Goal: Information Seeking & Learning: Learn about a topic

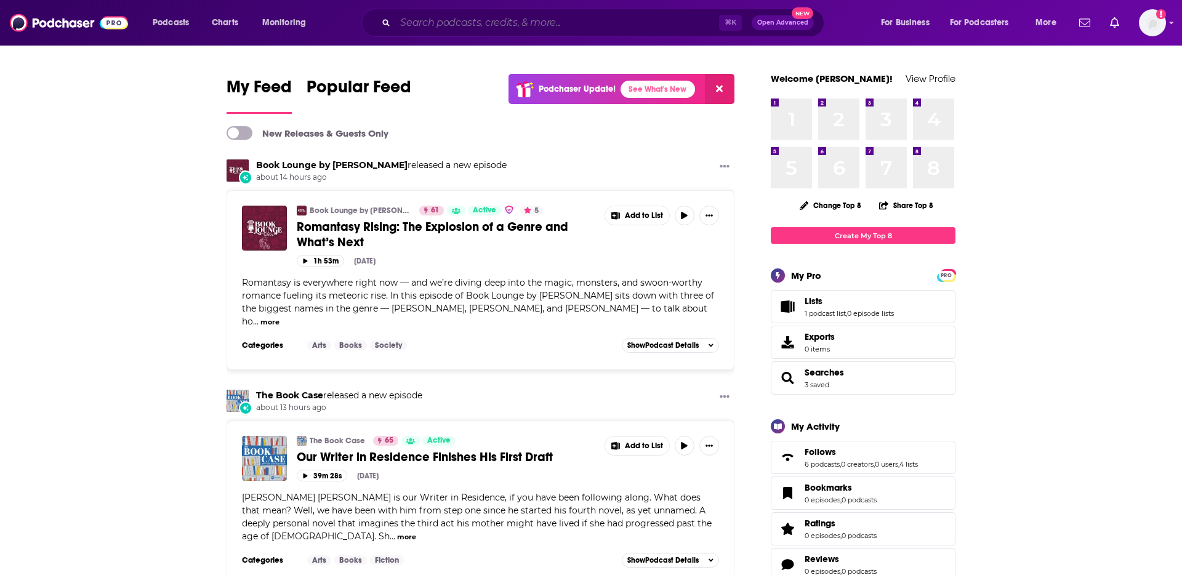
click at [466, 22] on input "Search podcasts, credits, & more..." at bounding box center [557, 23] width 324 height 20
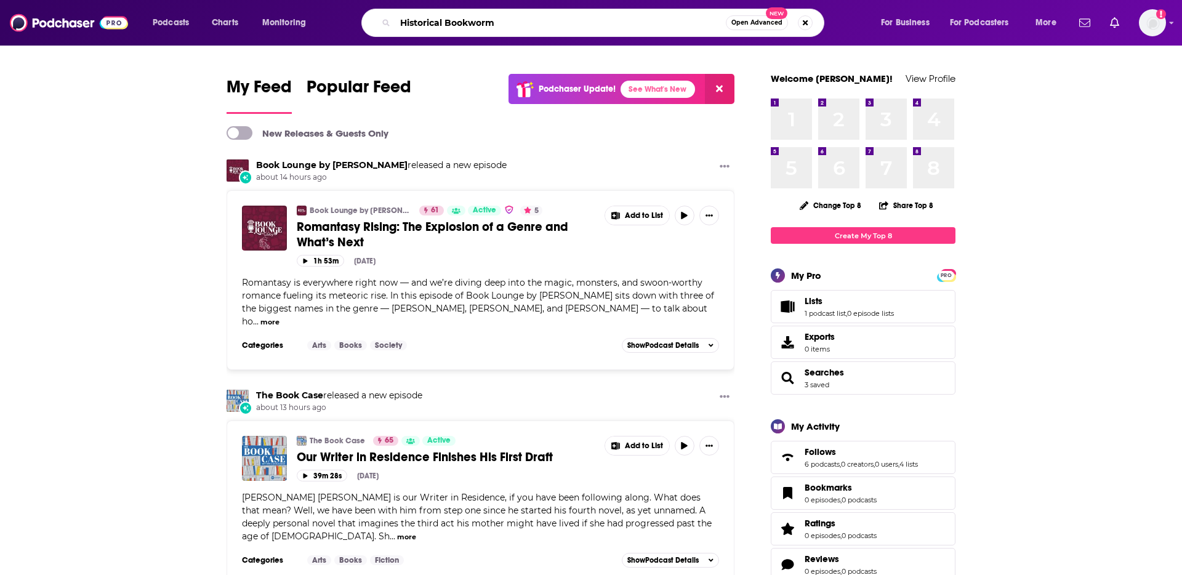
type input "Historical Bookworm"
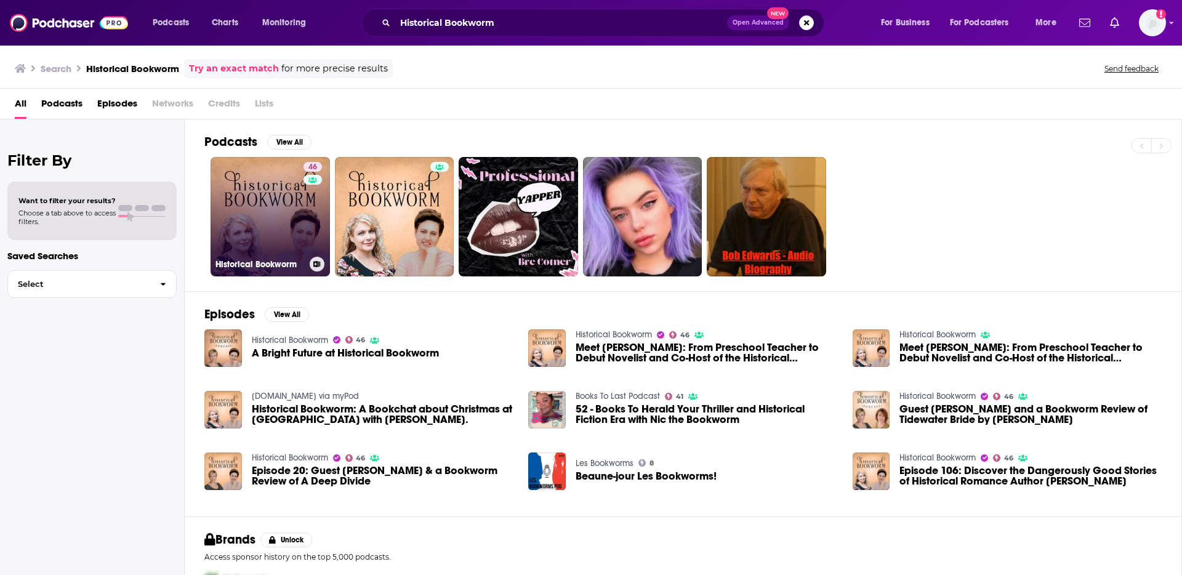
click at [268, 220] on link "46 Historical Bookworm" at bounding box center [270, 216] width 119 height 119
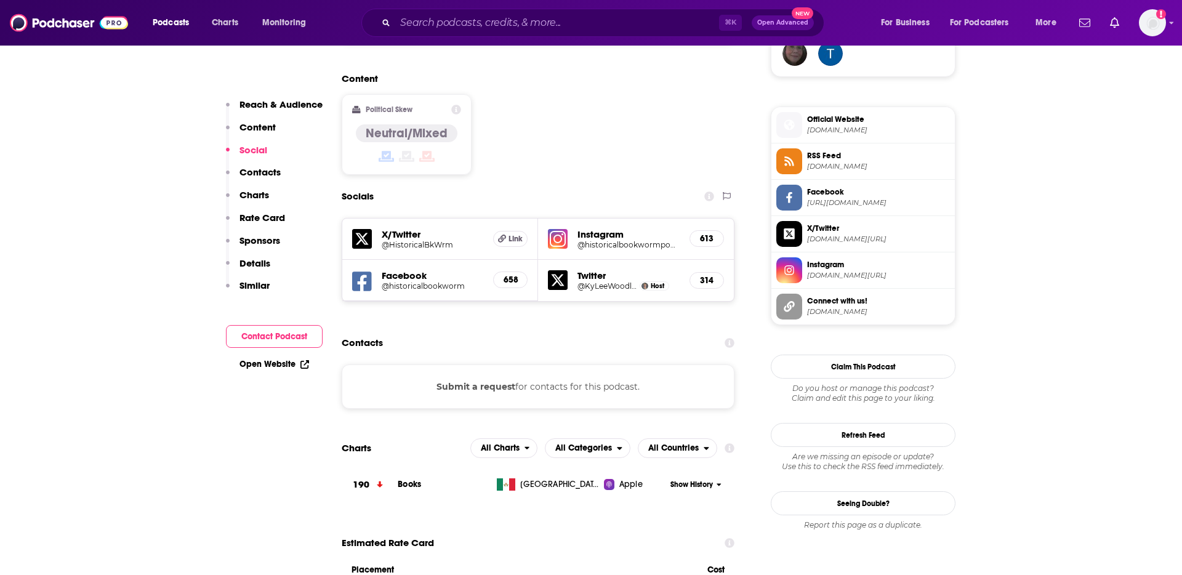
scroll to position [942, 0]
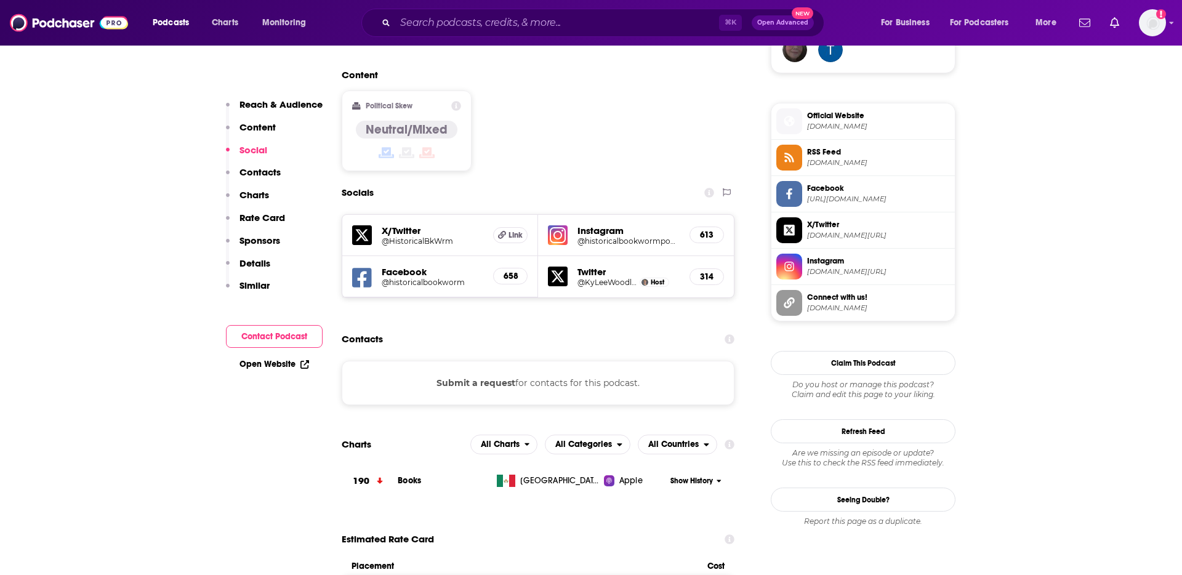
click at [469, 376] on button "Submit a request" at bounding box center [476, 383] width 79 height 14
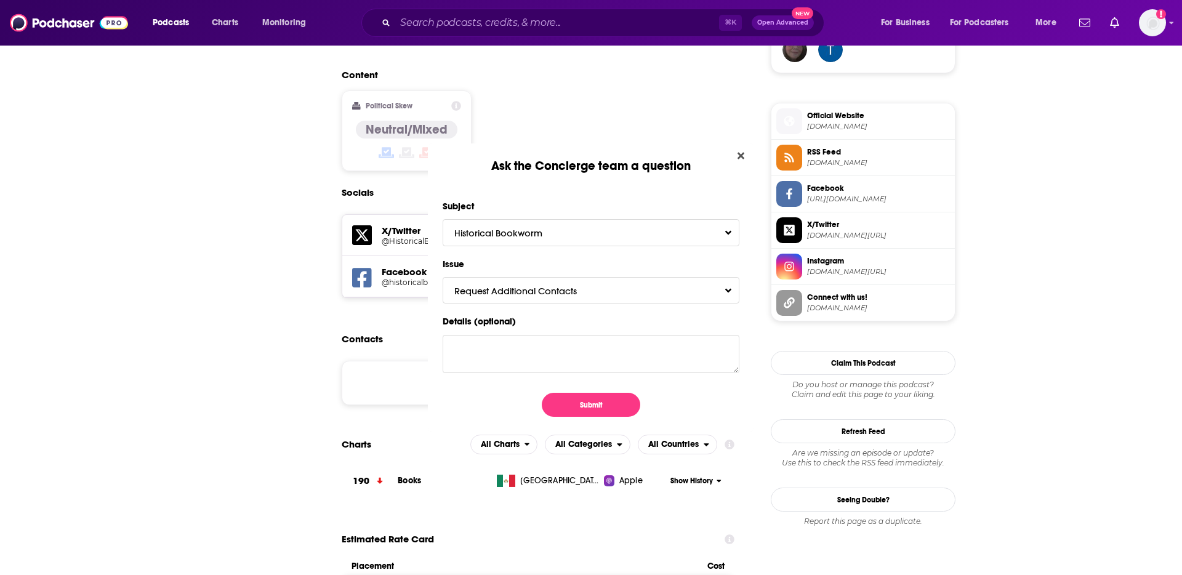
scroll to position [0, 0]
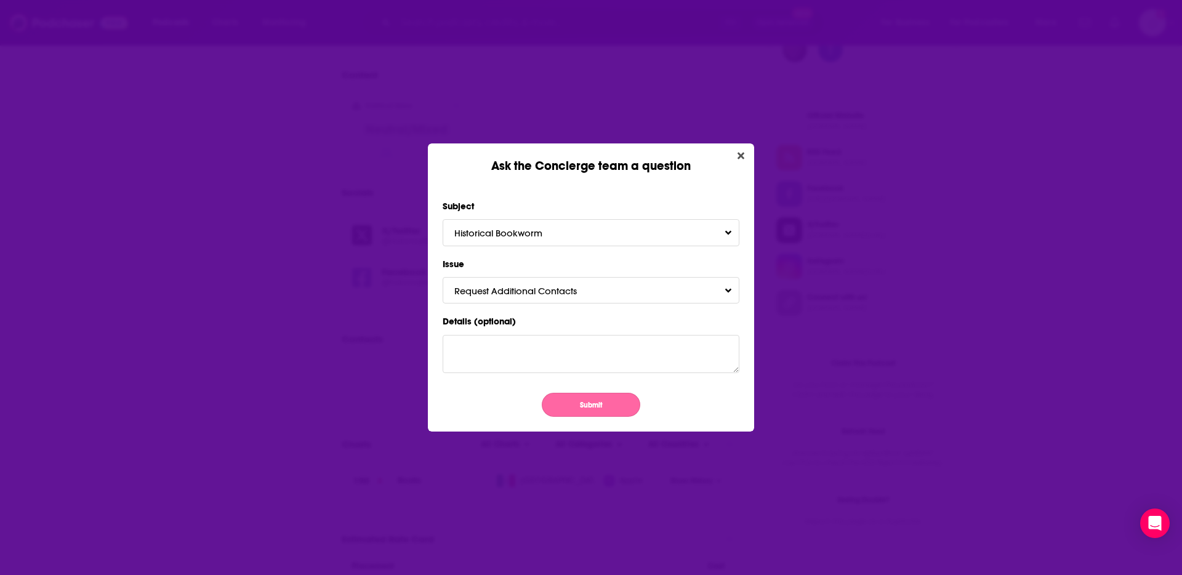
click at [595, 408] on button "Submit" at bounding box center [591, 405] width 99 height 24
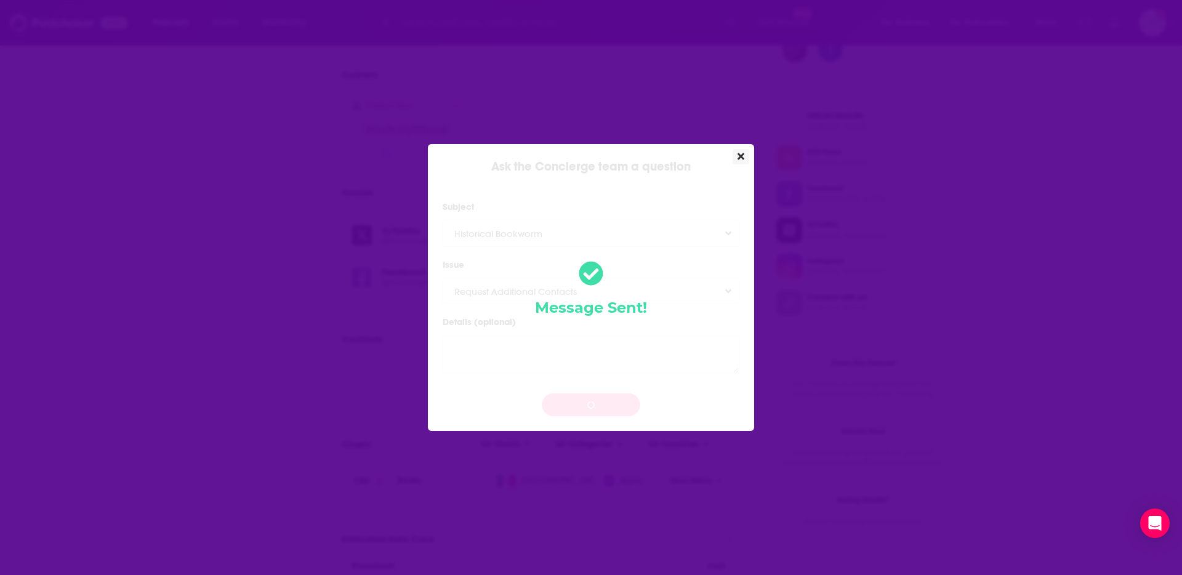
click at [740, 155] on icon "Close" at bounding box center [741, 156] width 7 height 7
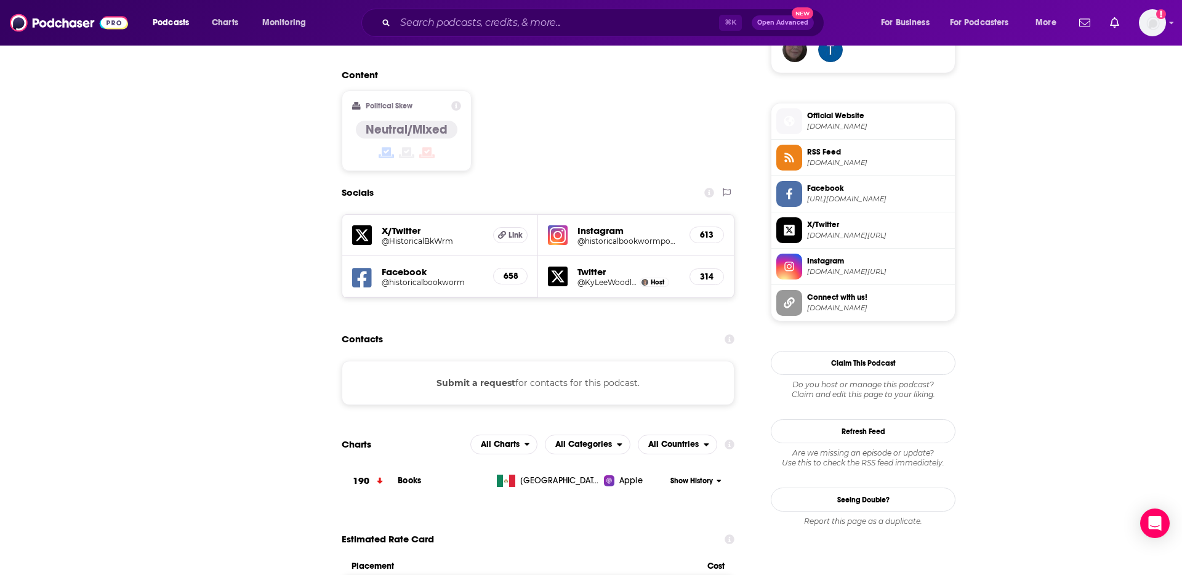
scroll to position [942, 0]
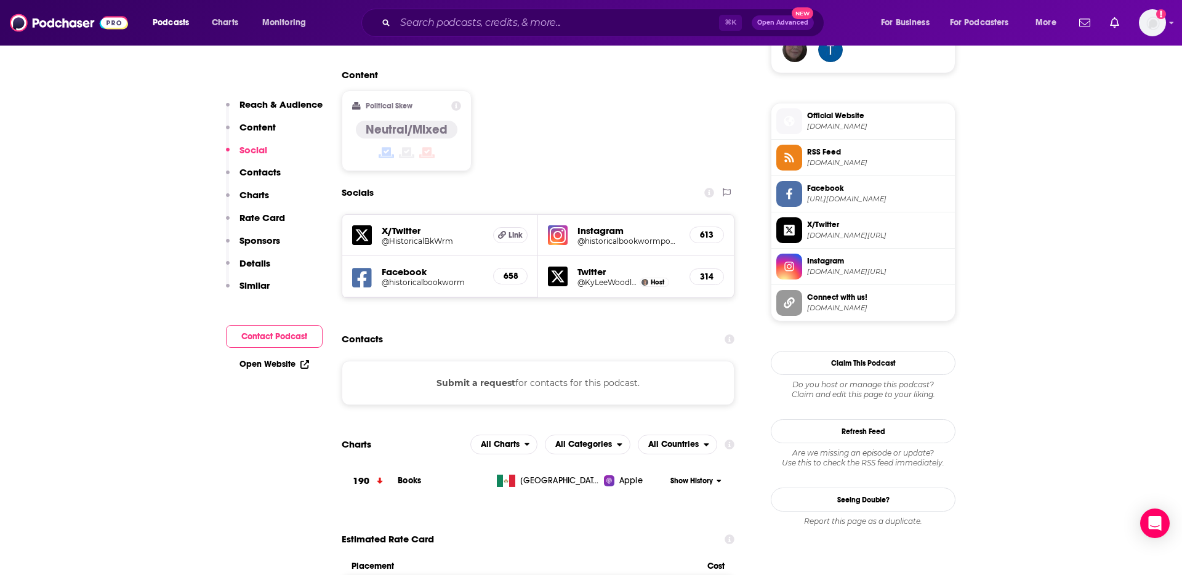
click at [640, 236] on h5 "@historicalbookwormpodcast" at bounding box center [629, 240] width 102 height 9
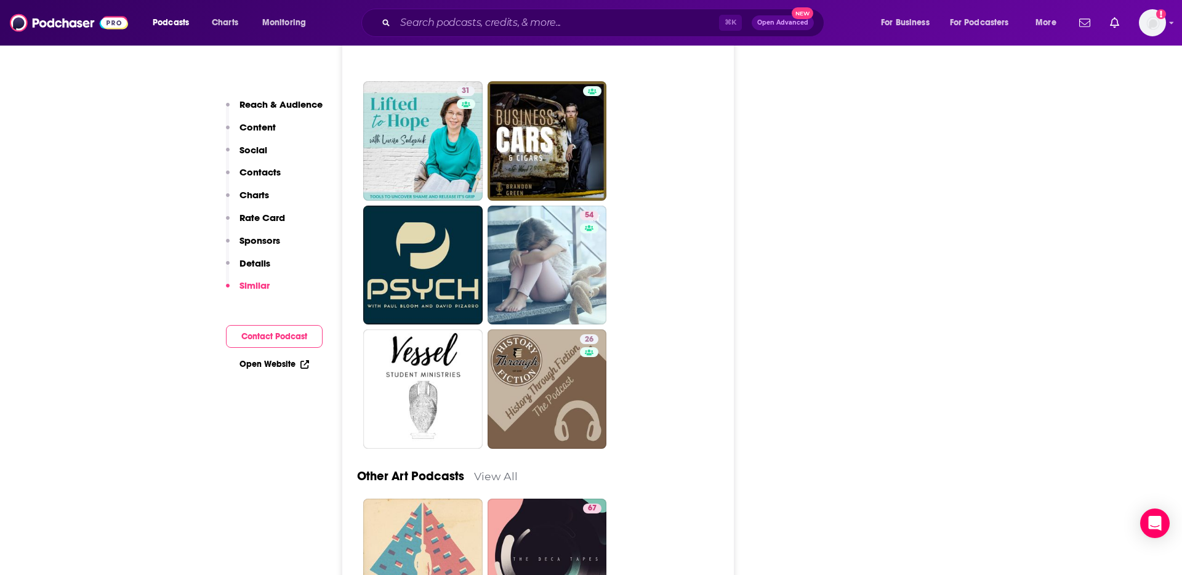
scroll to position [3195, 0]
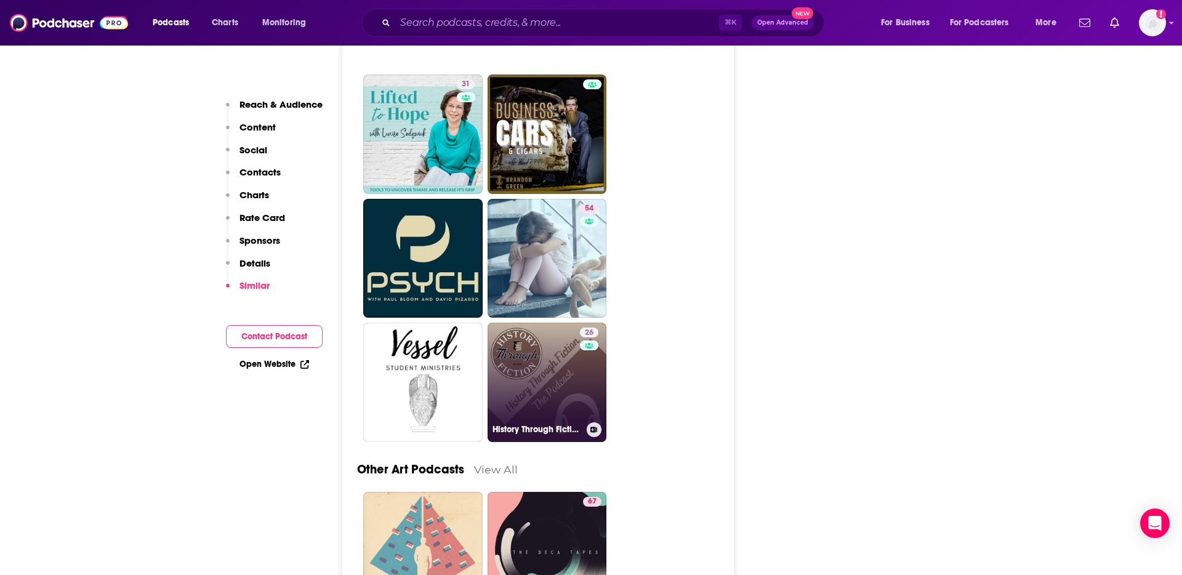
click at [566, 334] on link "26 History Through Fiction - The Podcast" at bounding box center [547, 382] width 119 height 119
type input "https://www.podchaser.com/podcasts/history-through-fiction-the-po-3445378"
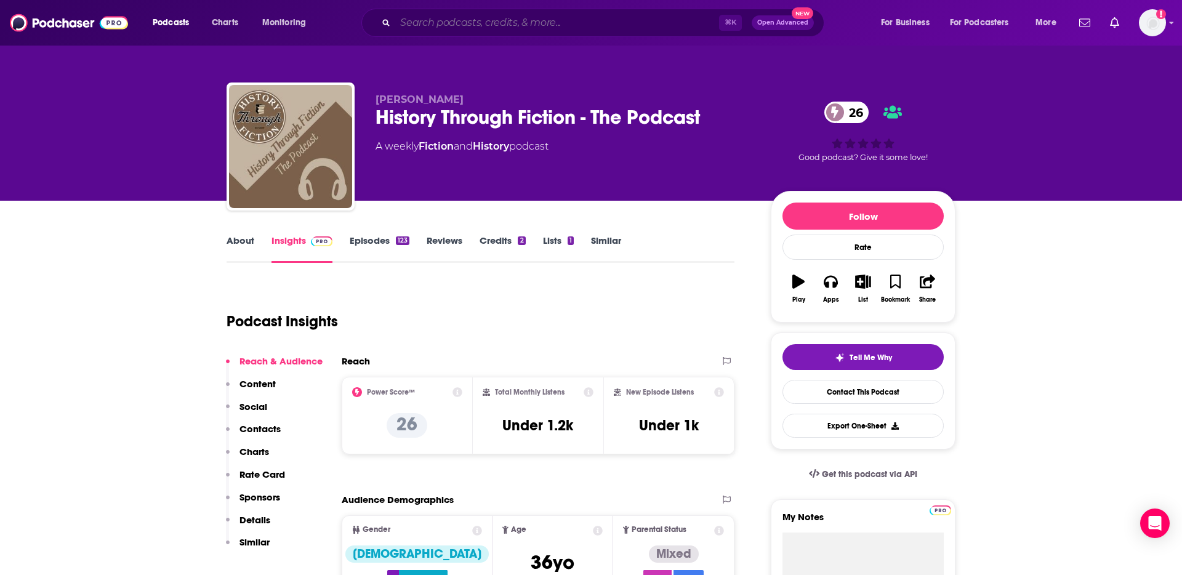
click at [483, 27] on input "Search podcasts, credits, & more..." at bounding box center [557, 23] width 324 height 20
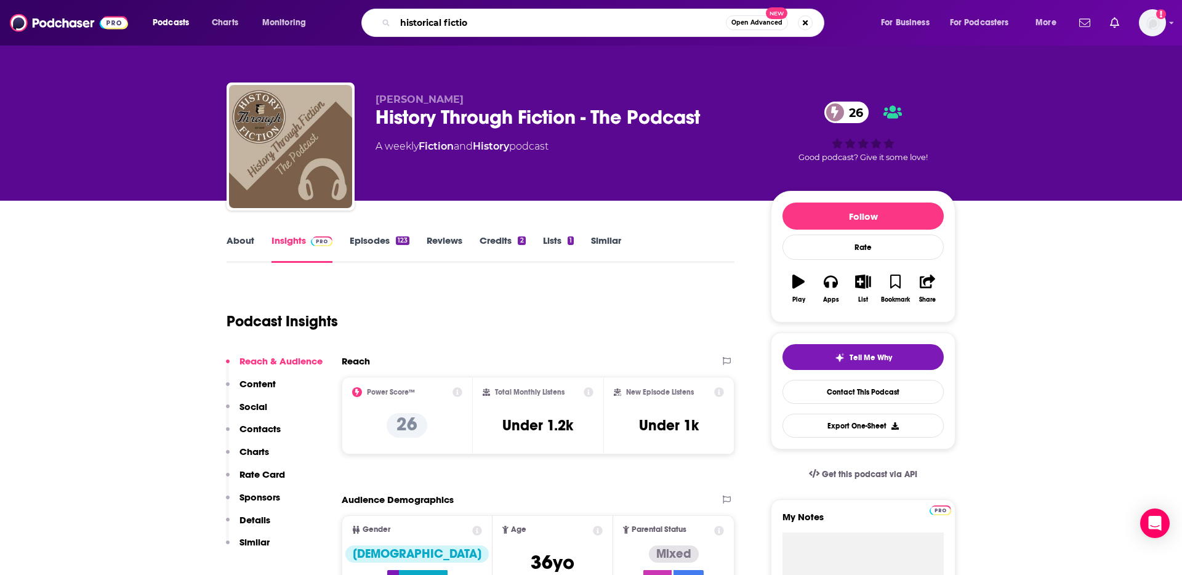
type input "historical fiction"
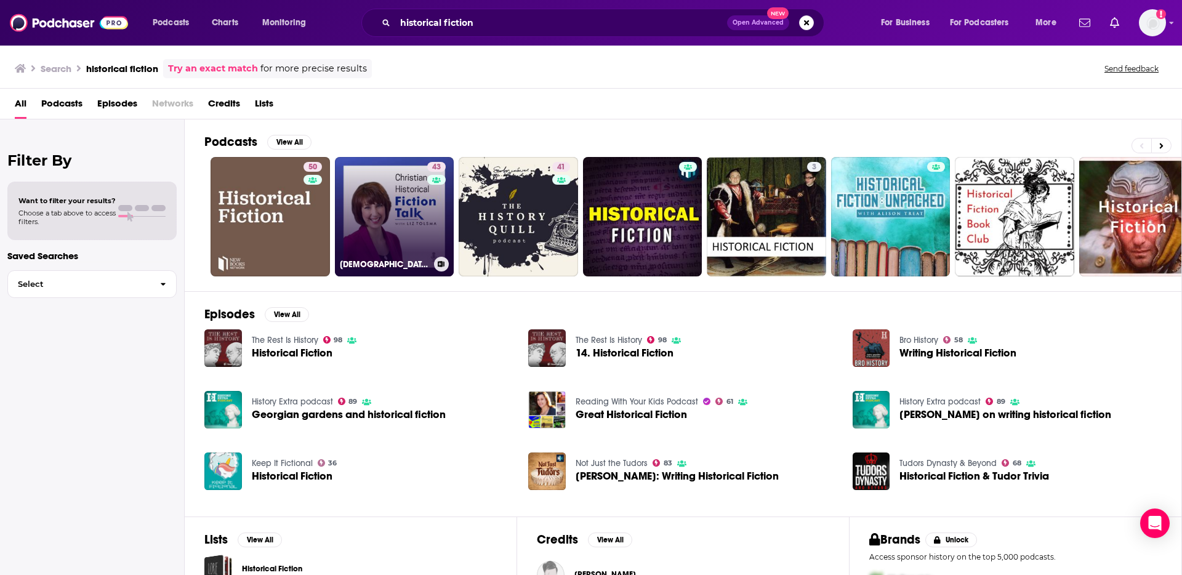
click at [384, 176] on link "43 Christian Historical Fiction Talk" at bounding box center [394, 216] width 119 height 119
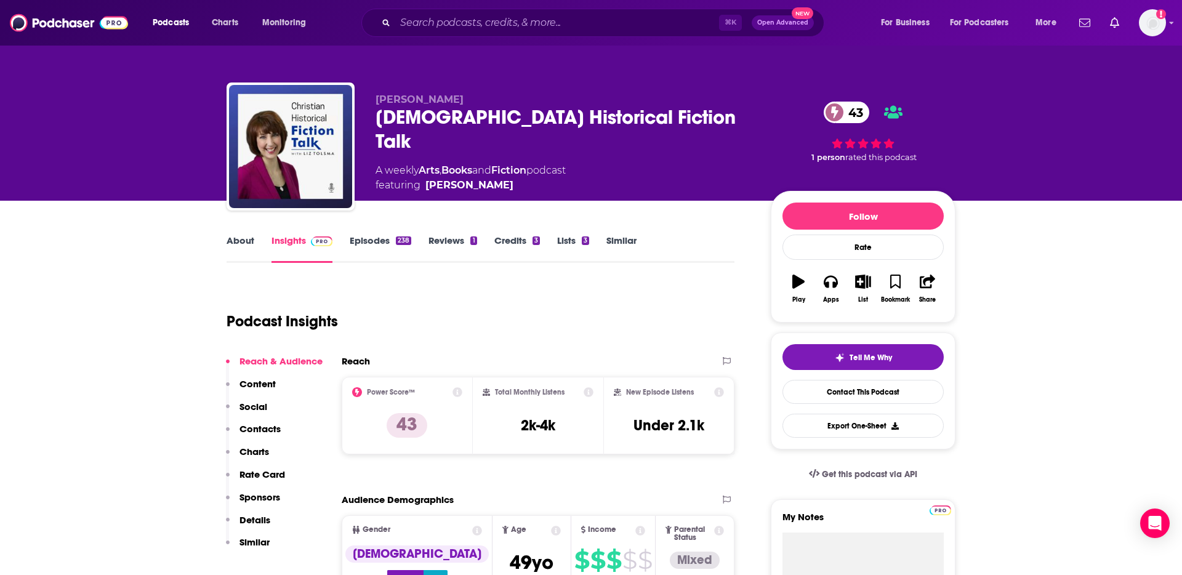
click at [243, 237] on link "About" at bounding box center [241, 249] width 28 height 28
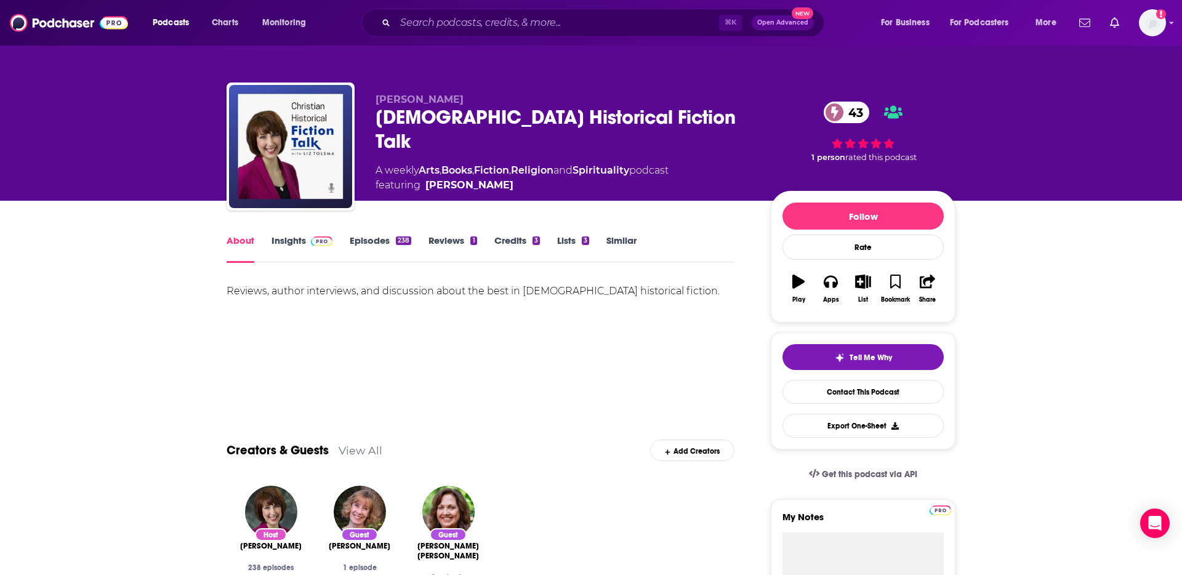
click at [283, 238] on link "Insights" at bounding box center [302, 249] width 61 height 28
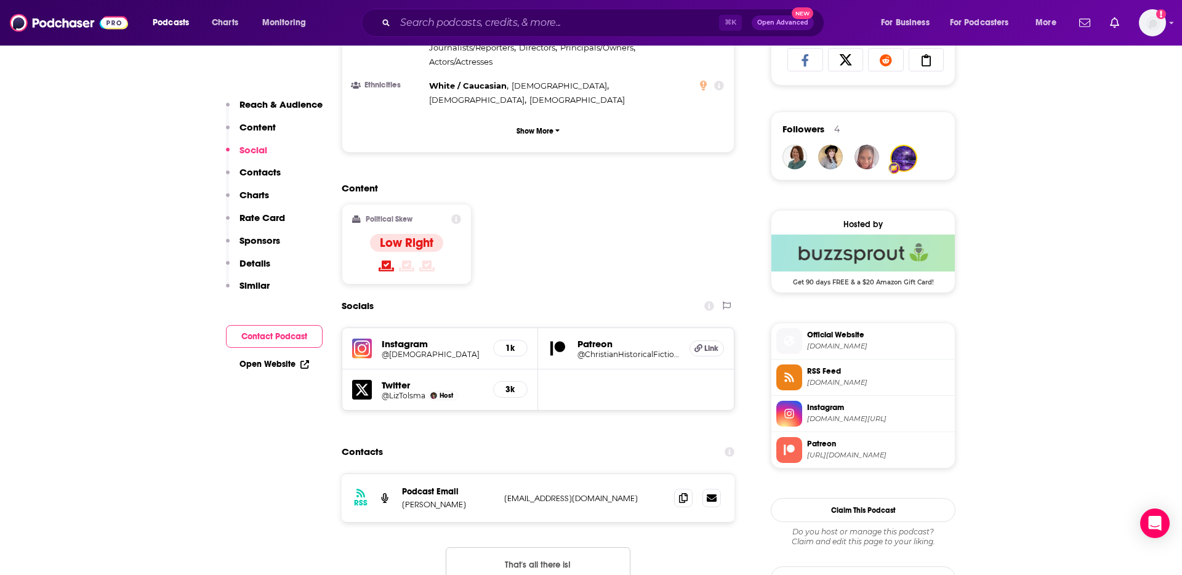
scroll to position [836, 0]
click at [680, 491] on icon at bounding box center [683, 496] width 9 height 10
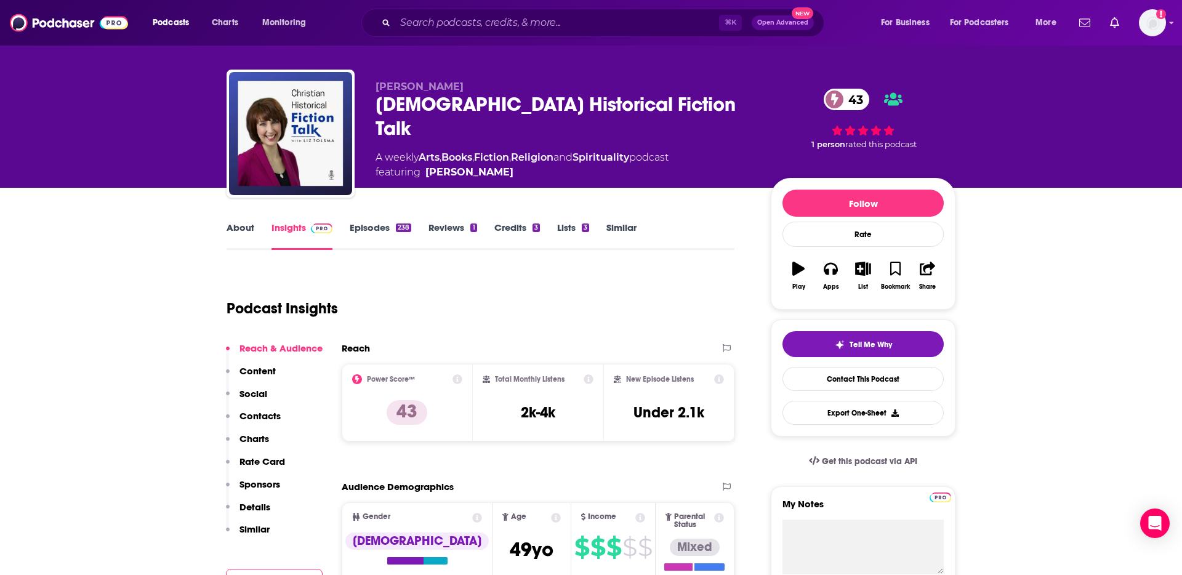
scroll to position [0, 0]
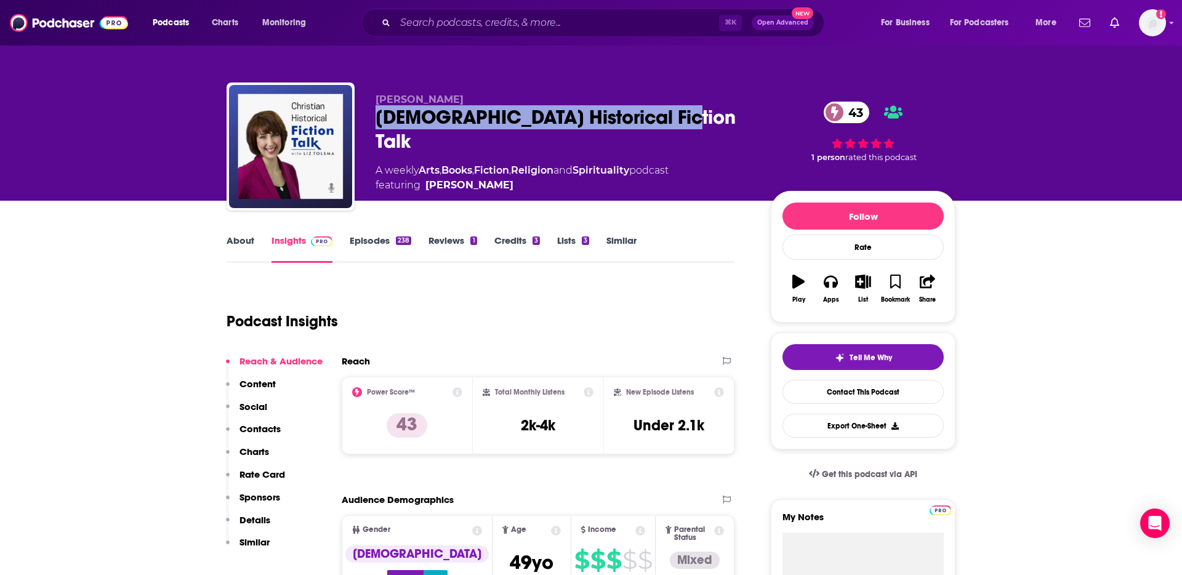
drag, startPoint x: 375, startPoint y: 124, endPoint x: 699, endPoint y: 123, distance: 323.9
click at [699, 123] on div "Christian Historical Fiction Talk 43" at bounding box center [564, 129] width 376 height 48
copy h2 "Christian Historical Fiction Talk"
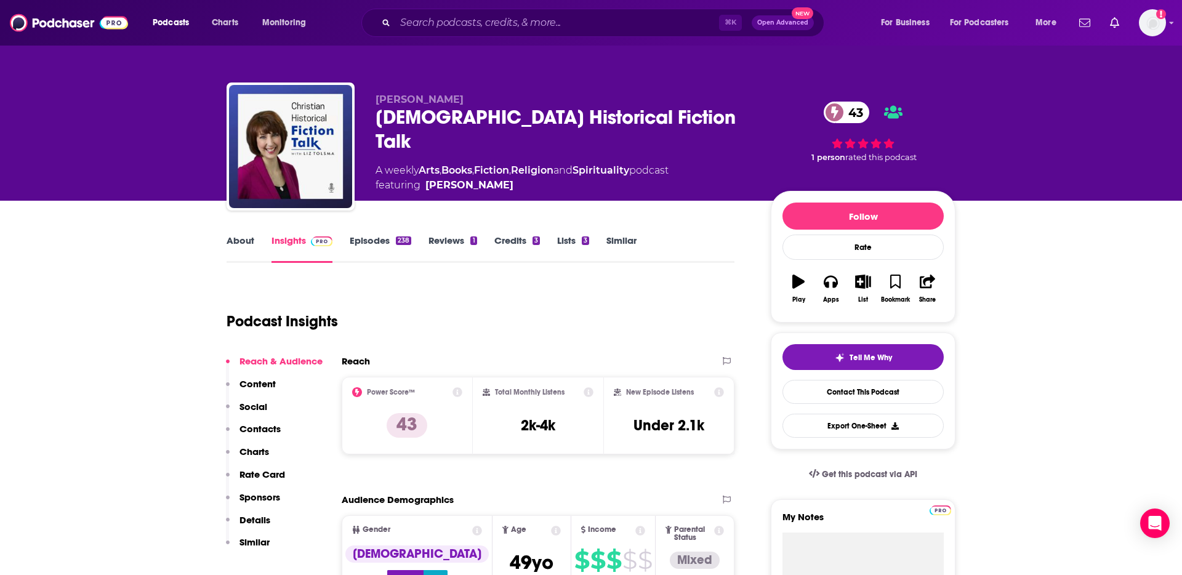
click at [512, 169] on div "Liz Tolsma Christian Historical Fiction Talk 43 A weekly Arts , Books , Fiction…" at bounding box center [564, 143] width 376 height 99
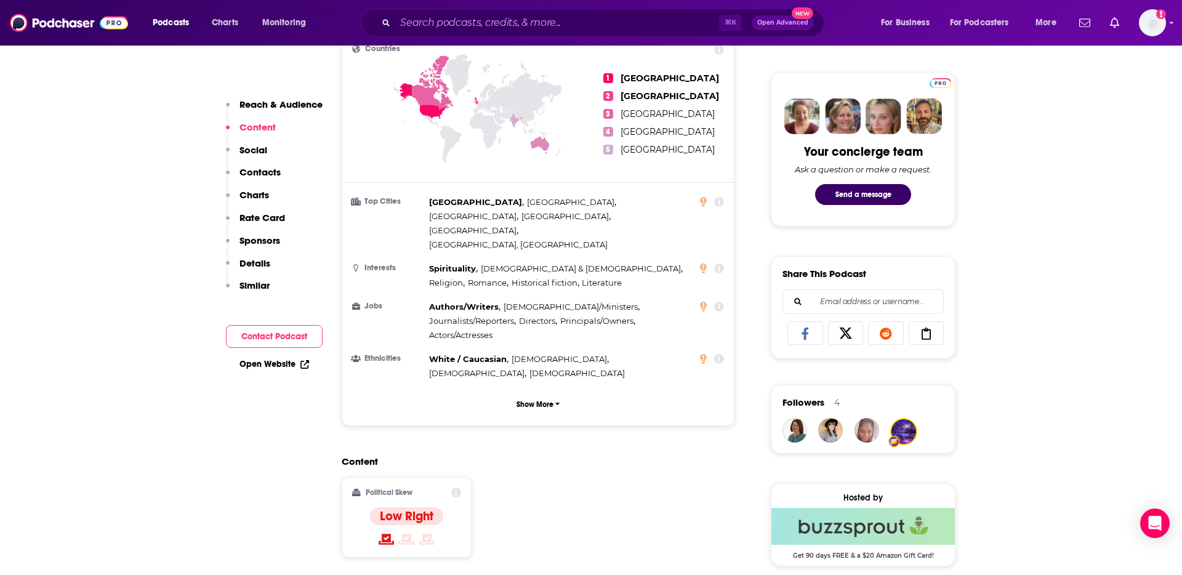
scroll to position [538, 0]
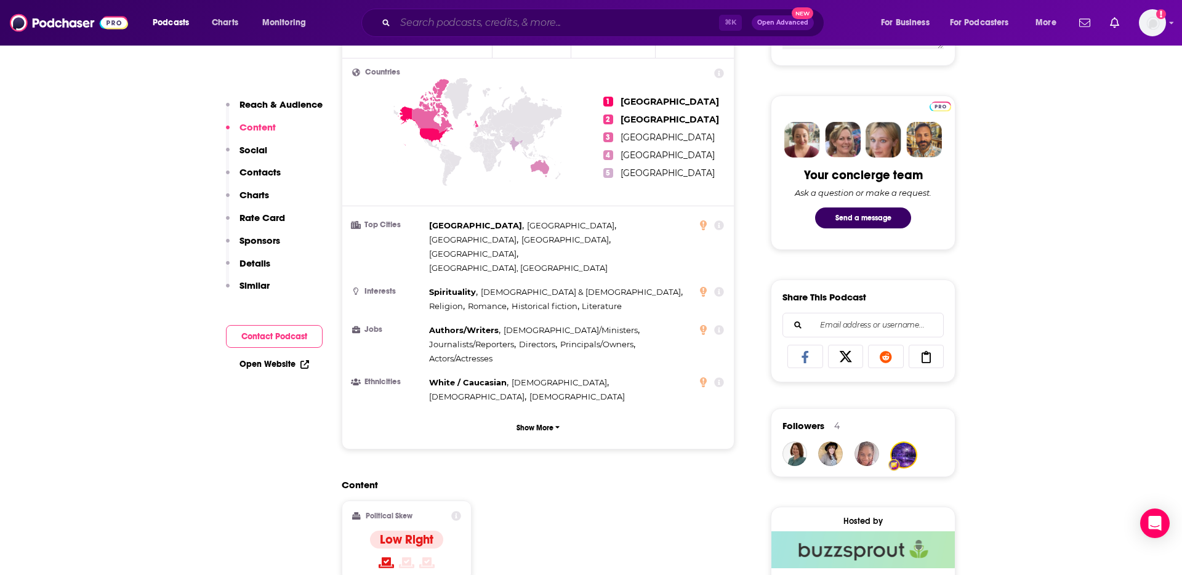
click at [541, 18] on input "Search podcasts, credits, & more..." at bounding box center [557, 23] width 324 height 20
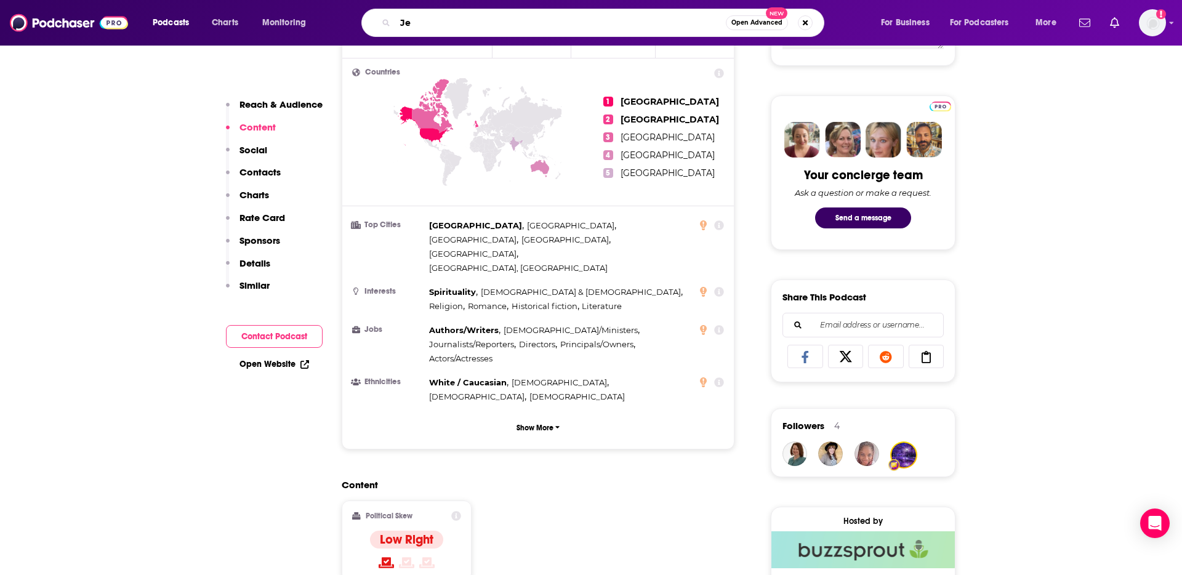
type input "J"
type input "Read with Jenna"
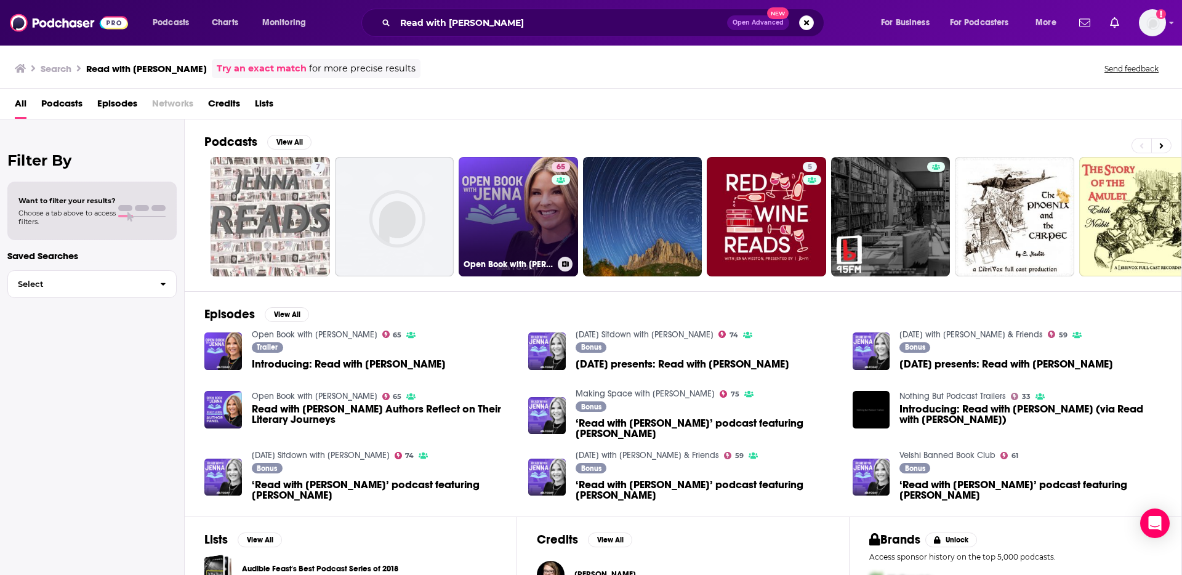
click at [505, 235] on link "65 Open Book with Jenna" at bounding box center [518, 216] width 119 height 119
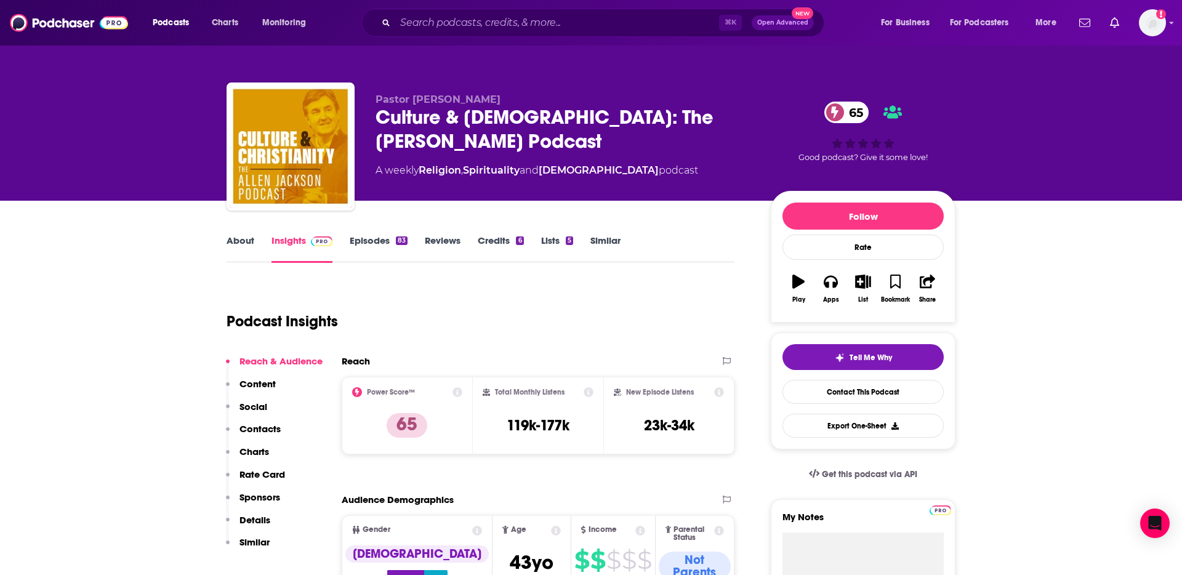
click at [250, 240] on link "About" at bounding box center [241, 249] width 28 height 28
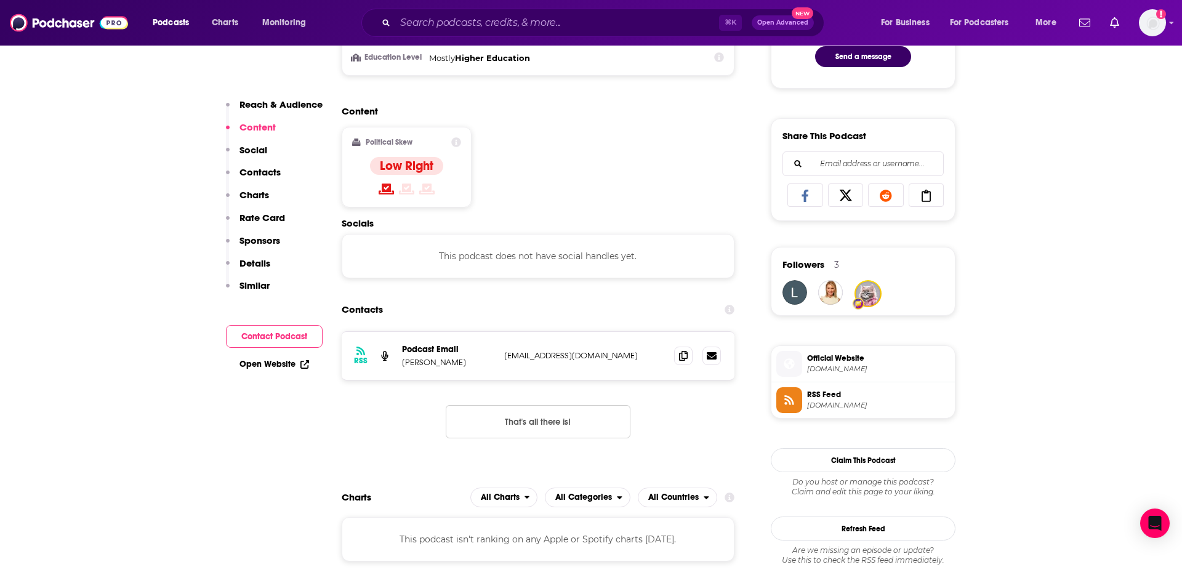
scroll to position [730, 0]
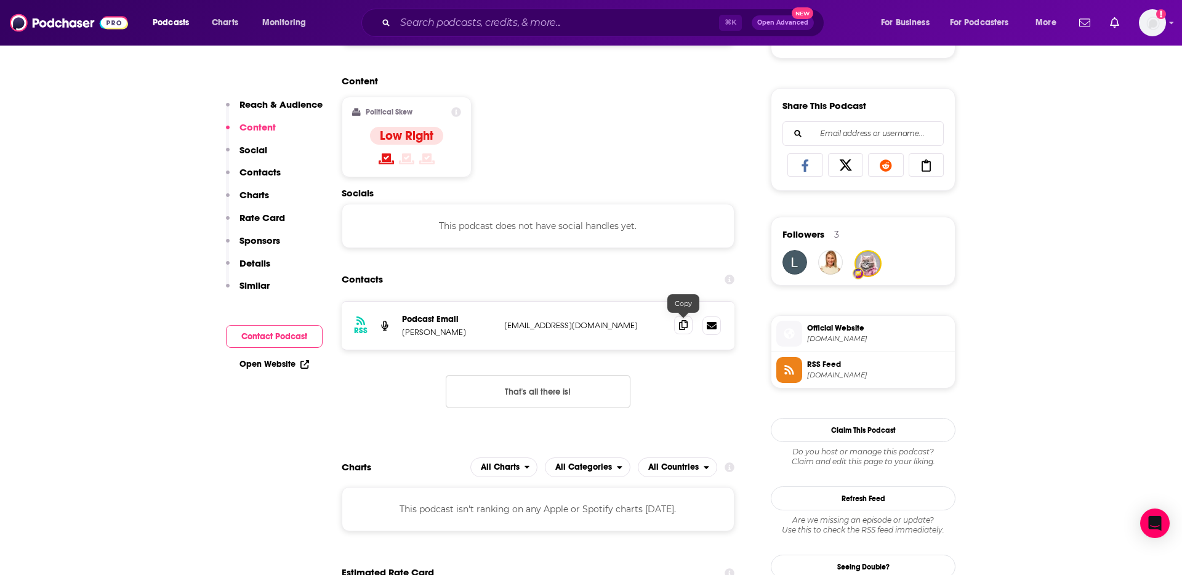
click at [685, 327] on icon at bounding box center [683, 325] width 9 height 10
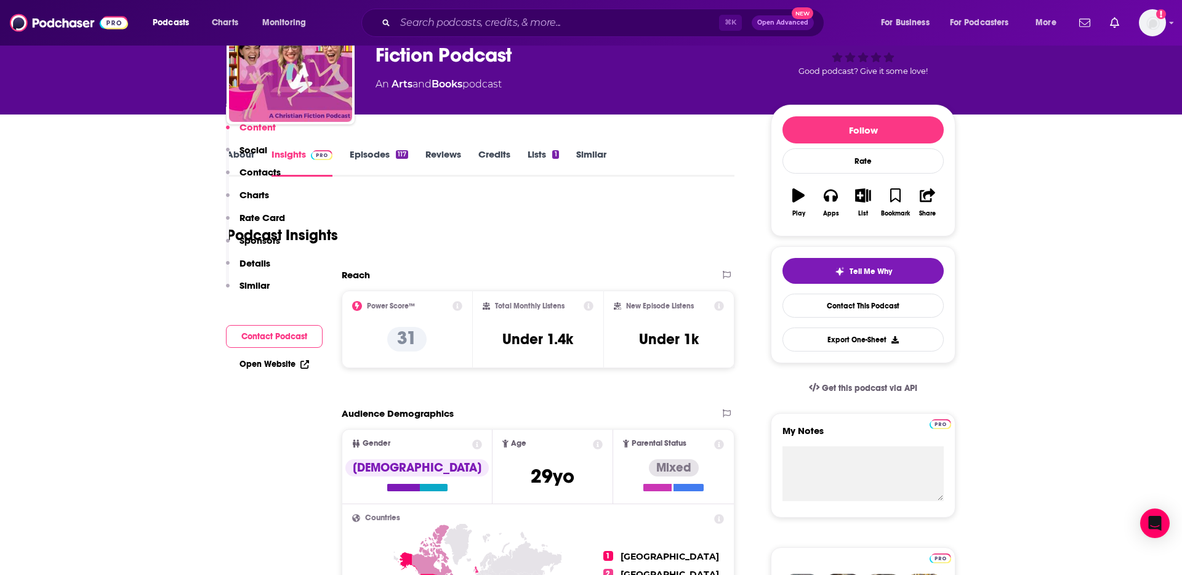
scroll to position [0, 0]
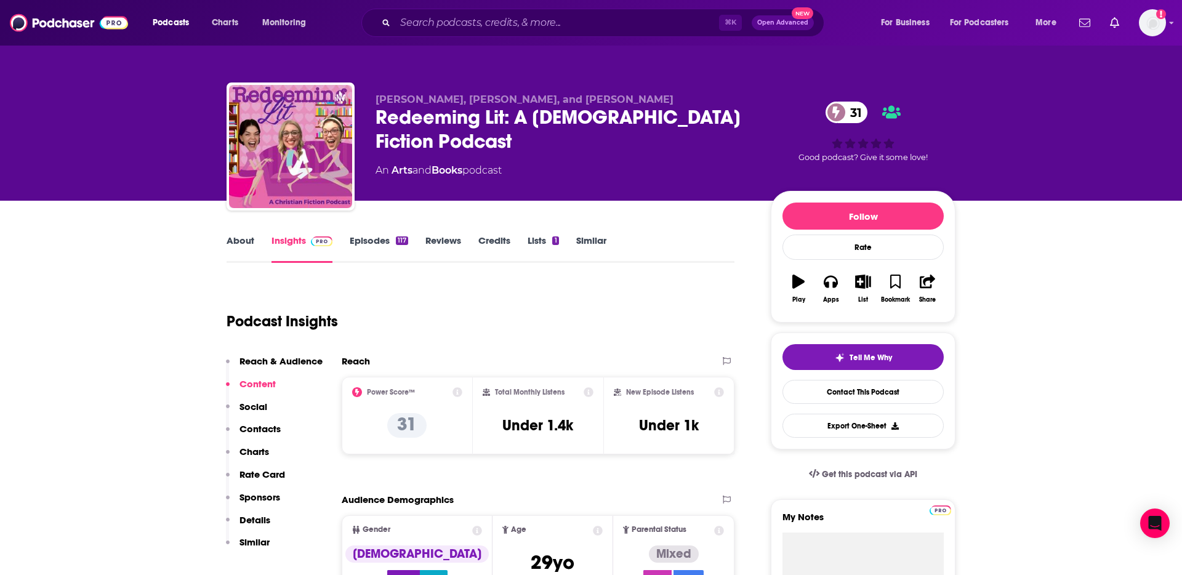
click at [240, 243] on link "About" at bounding box center [241, 249] width 28 height 28
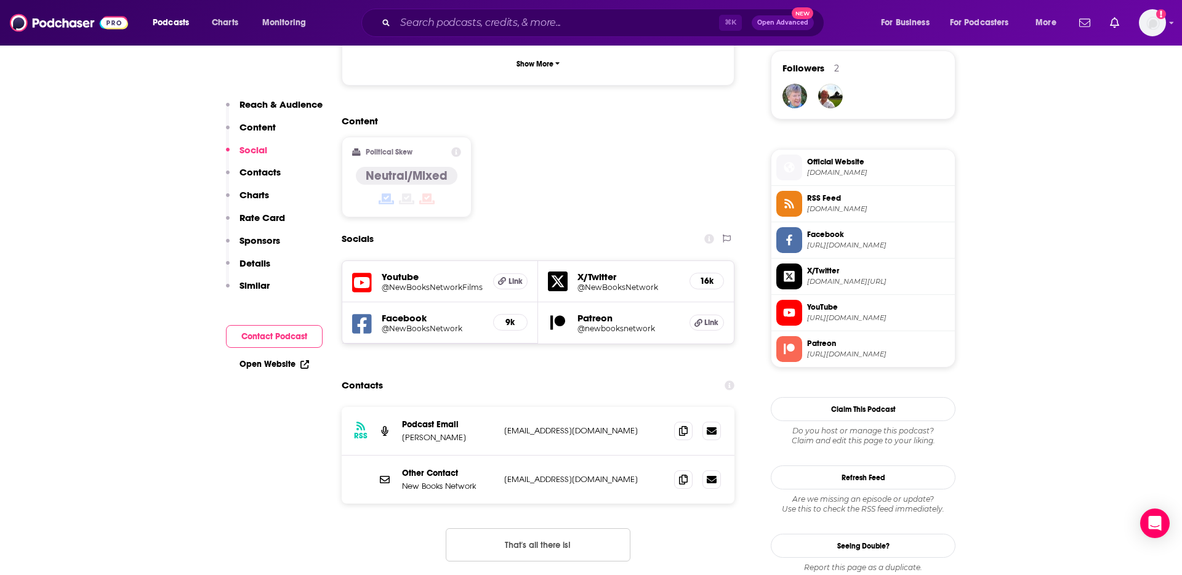
scroll to position [942, 0]
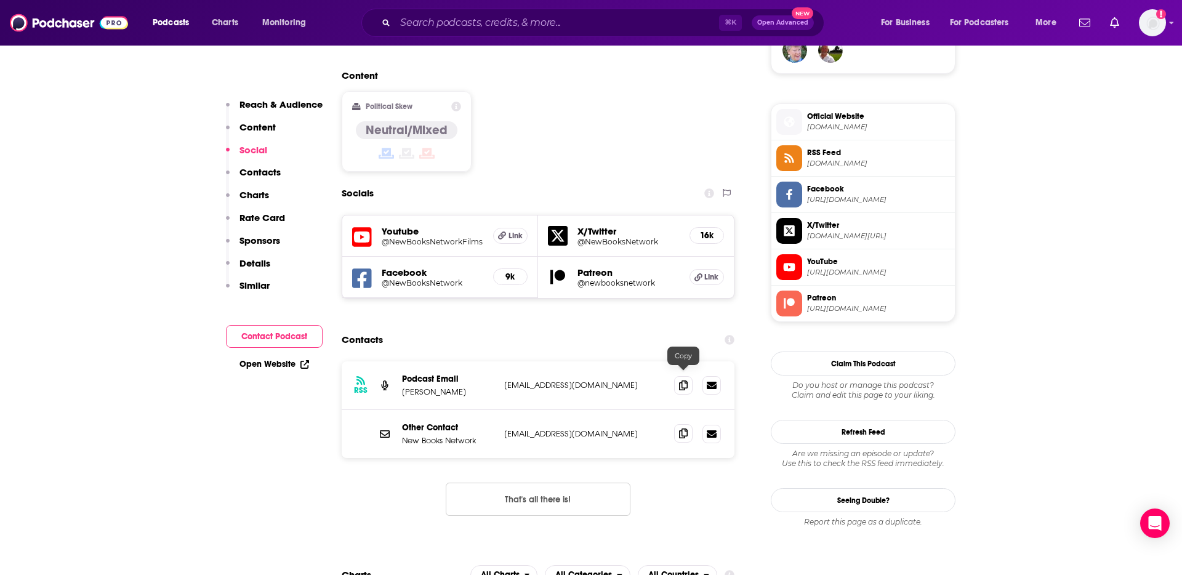
click at [682, 429] on icon at bounding box center [683, 434] width 9 height 10
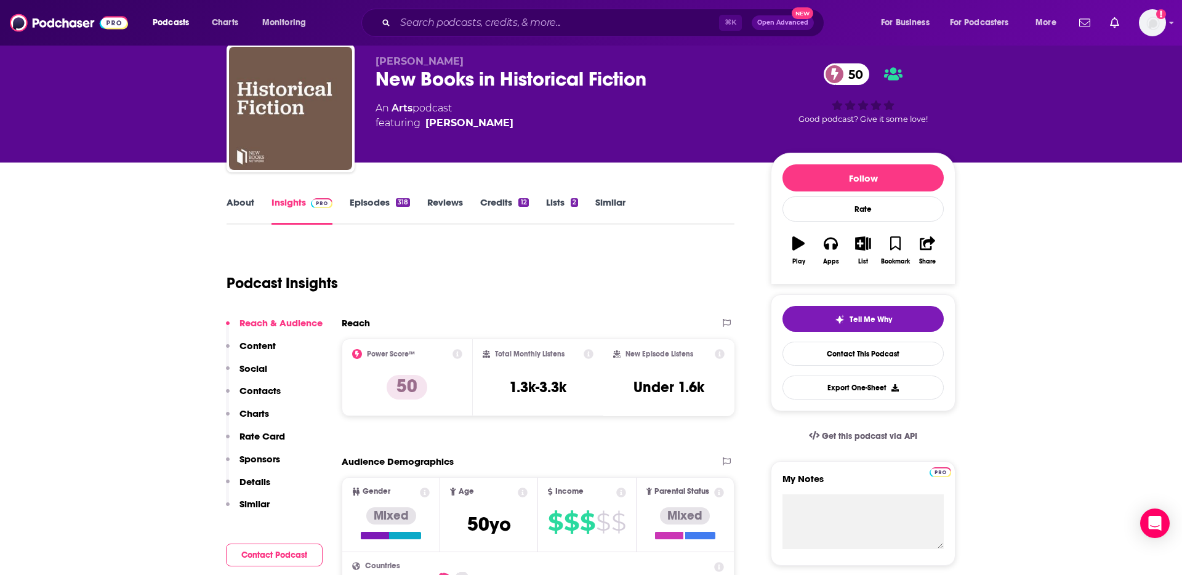
scroll to position [0, 0]
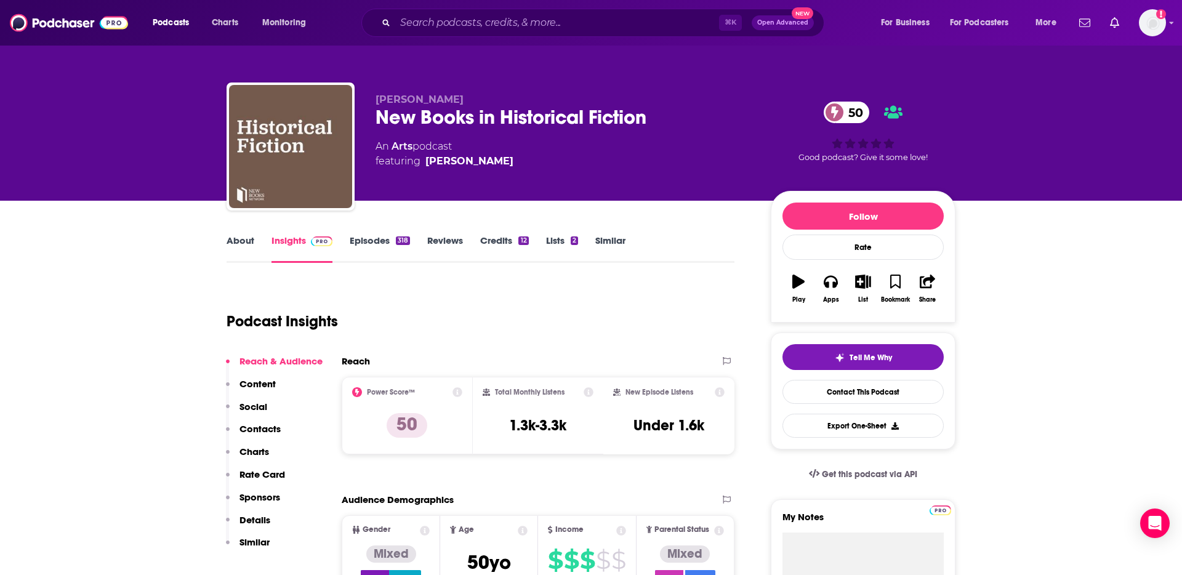
click at [368, 244] on link "Episodes 318" at bounding box center [380, 249] width 60 height 28
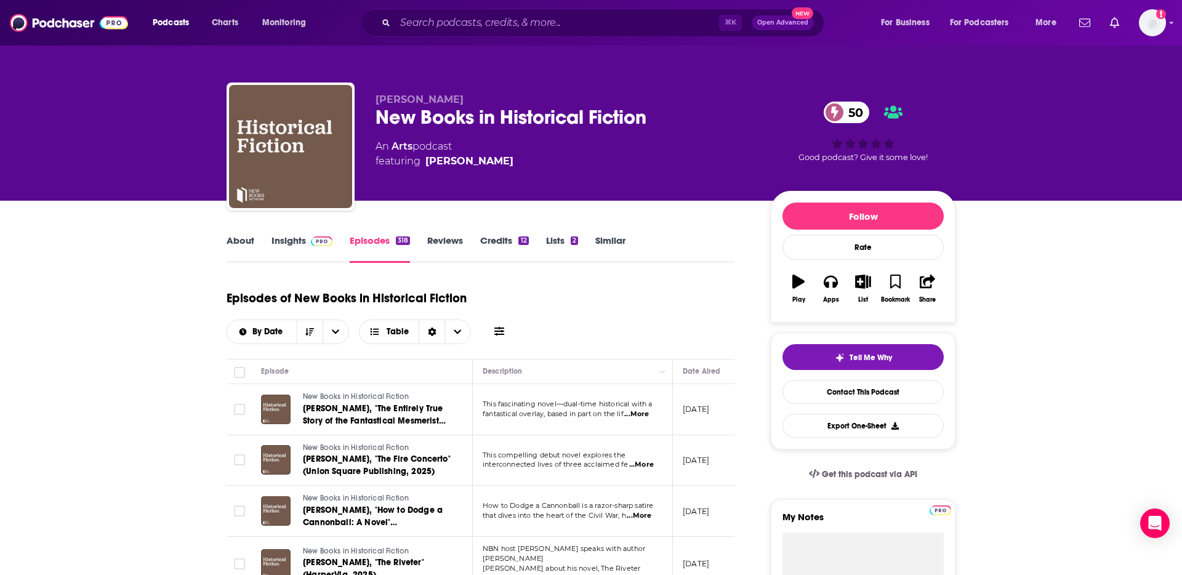
click at [644, 414] on span "...More" at bounding box center [636, 414] width 25 height 10
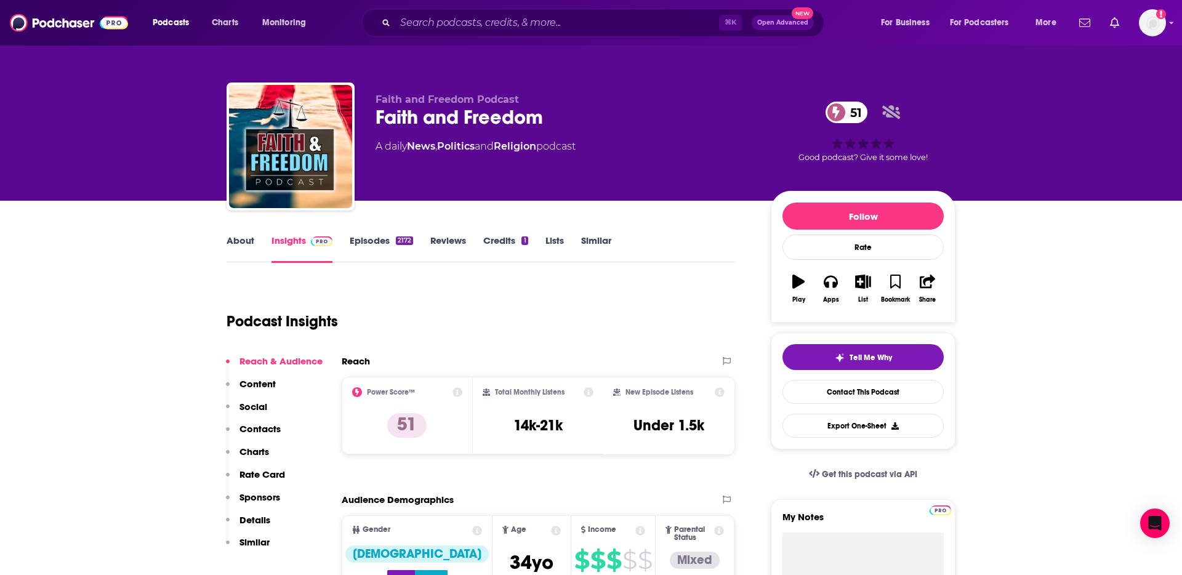
click at [244, 240] on link "About" at bounding box center [241, 249] width 28 height 28
